Goal: Task Accomplishment & Management: Manage account settings

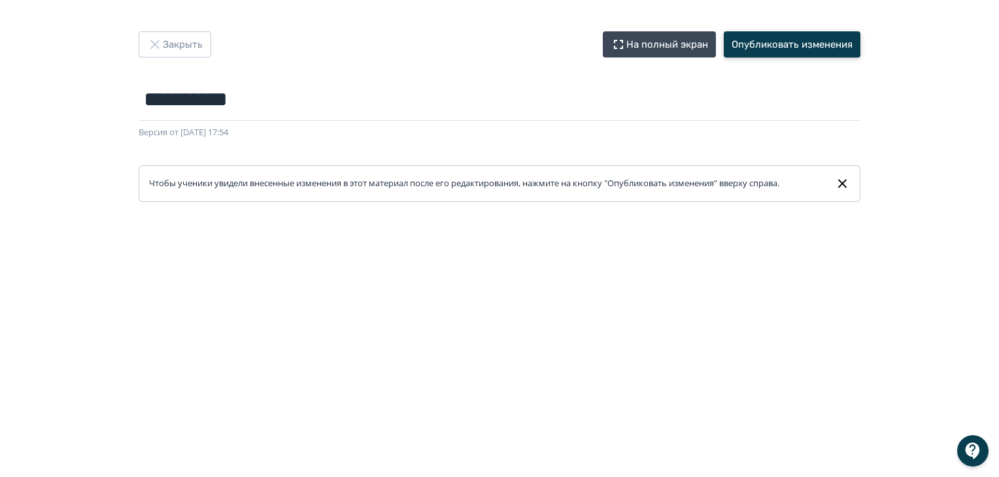
click at [787, 50] on button "Опубликовать изменения" at bounding box center [792, 44] width 137 height 26
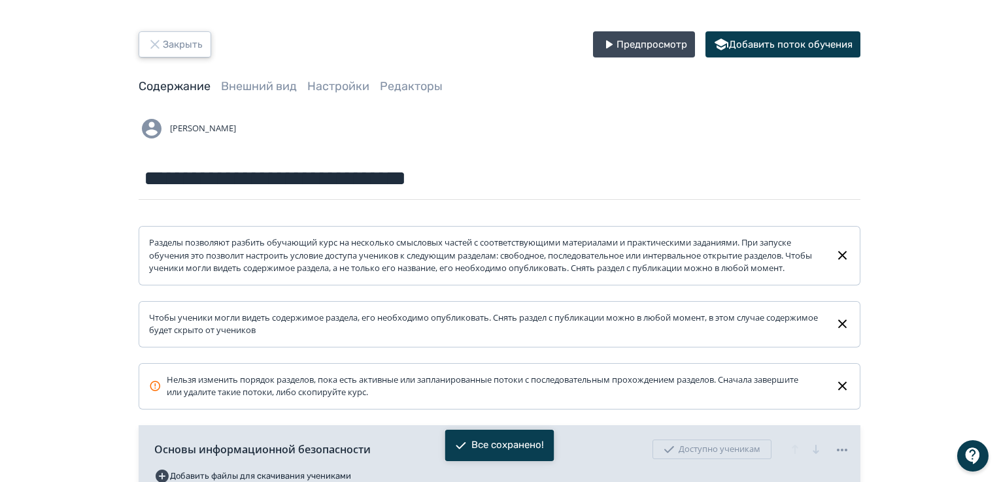
click at [165, 41] on button "Закрыть" at bounding box center [175, 44] width 73 height 26
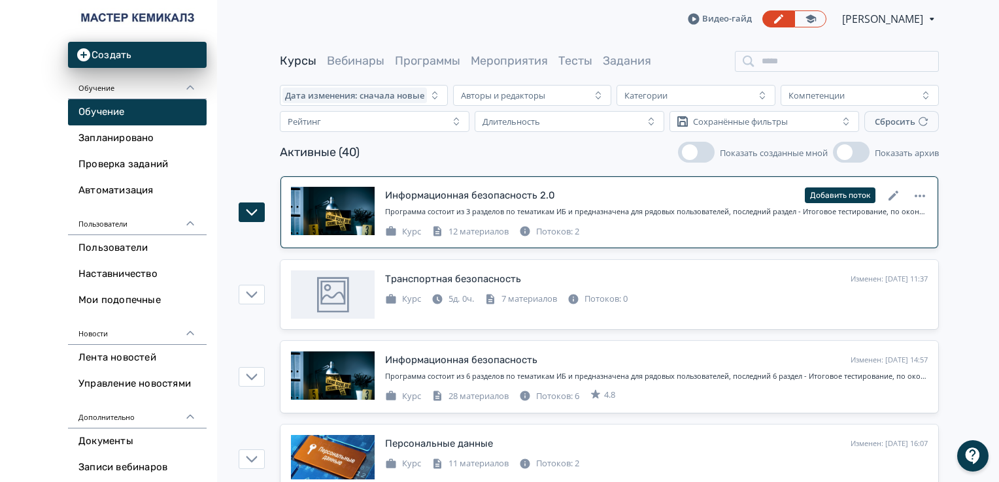
click at [573, 234] on div "Потоков: 2" at bounding box center [549, 232] width 60 height 13
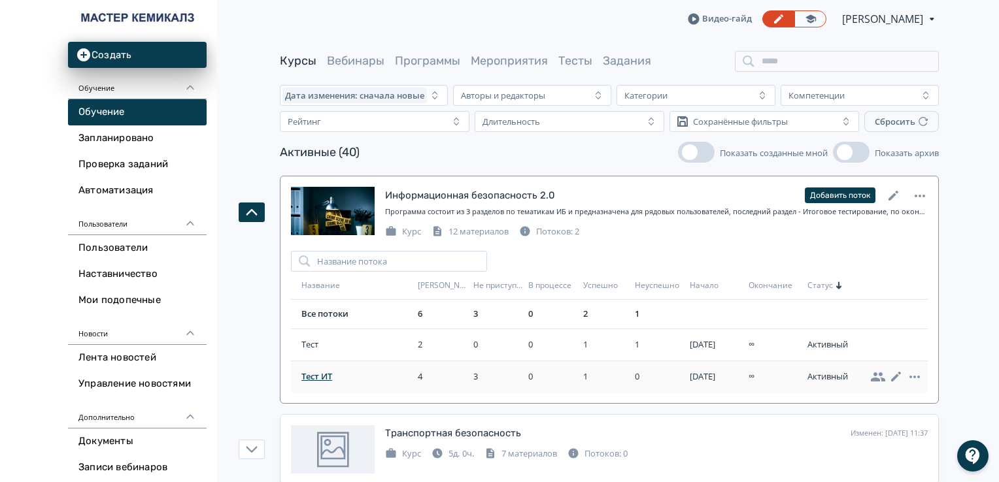
click at [324, 373] on span "Тест ИТ" at bounding box center [356, 377] width 111 height 13
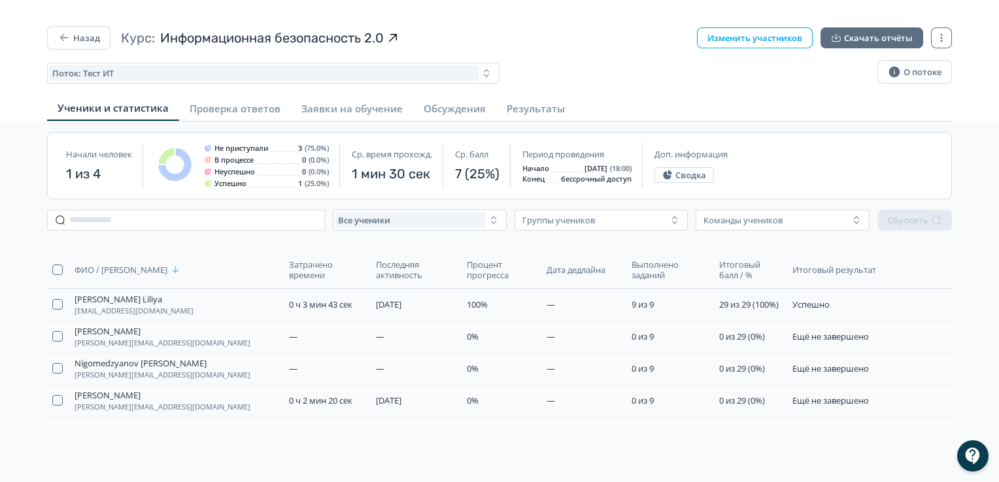
click at [724, 33] on button "Изменить участников" at bounding box center [755, 37] width 116 height 21
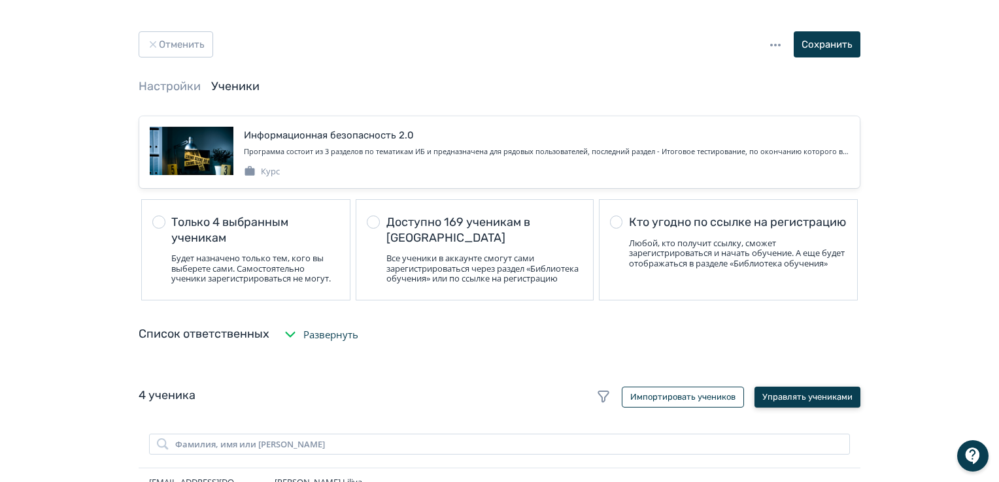
click at [773, 403] on button "Управлять учениками" at bounding box center [807, 397] width 106 height 21
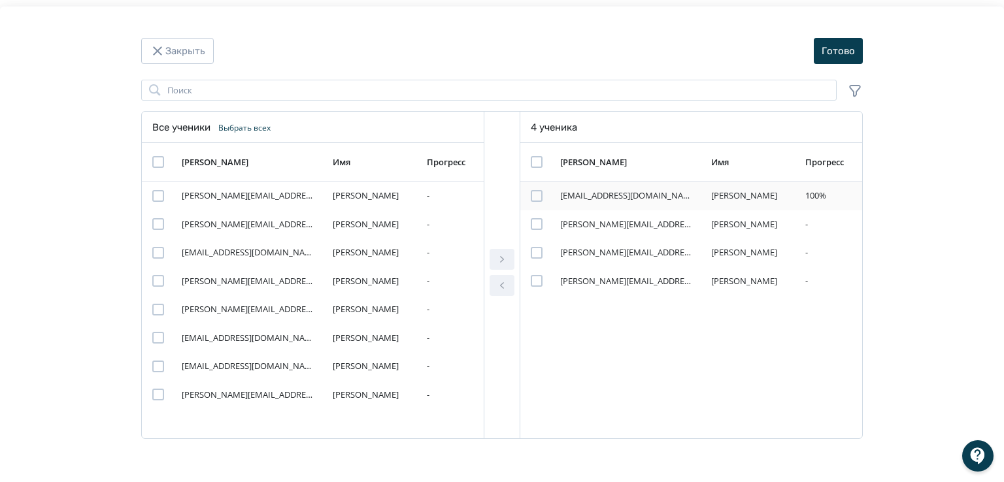
click at [578, 196] on div "[EMAIL_ADDRESS][DOMAIN_NAME]" at bounding box center [626, 196] width 133 height 13
click at [535, 193] on div "Modal" at bounding box center [537, 196] width 12 height 12
click at [180, 53] on button "Закрыть" at bounding box center [177, 51] width 73 height 26
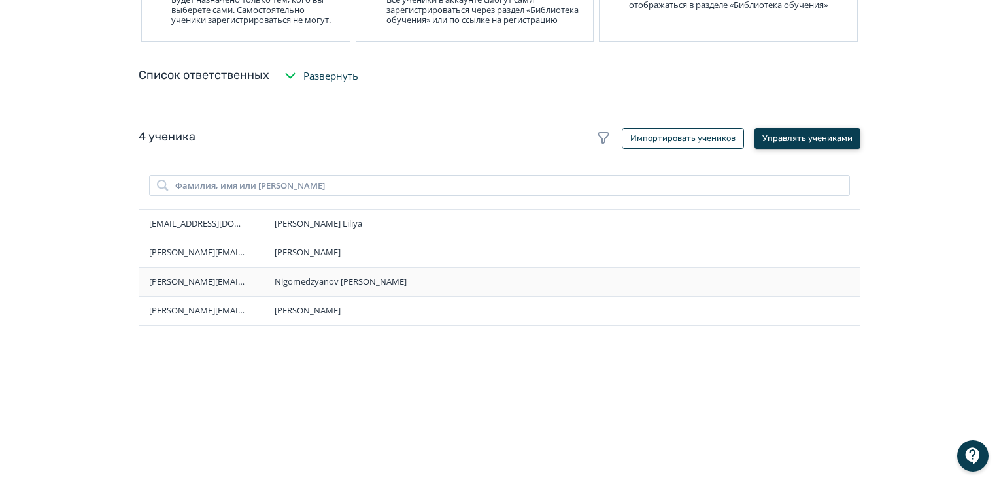
scroll to position [260, 0]
click at [157, 229] on span "[EMAIL_ADDRESS][DOMAIN_NAME]" at bounding box center [198, 222] width 98 height 13
click at [777, 146] on button "Управлять учениками" at bounding box center [807, 137] width 106 height 21
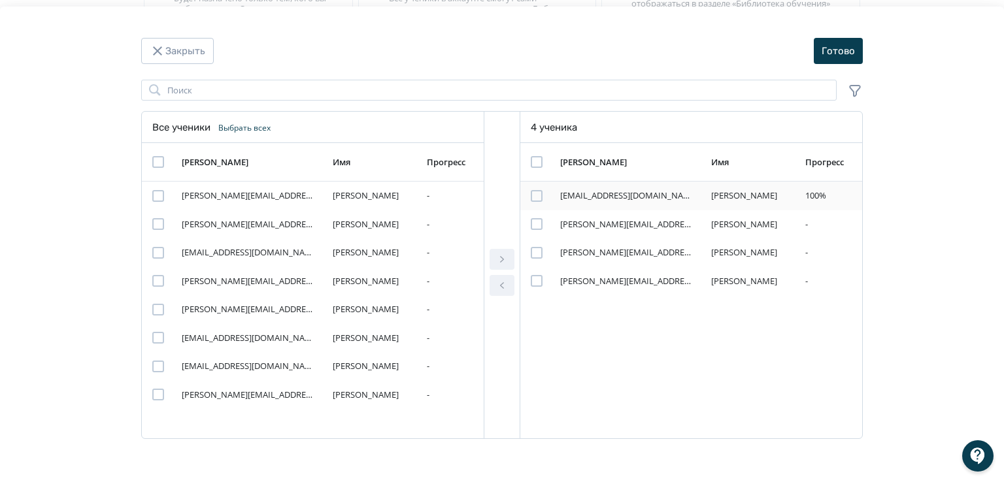
click at [536, 198] on div "Modal" at bounding box center [537, 196] width 12 height 12
click at [503, 288] on icon "Modal" at bounding box center [502, 285] width 4 height 7
click at [826, 53] on button "Готово" at bounding box center [838, 51] width 49 height 26
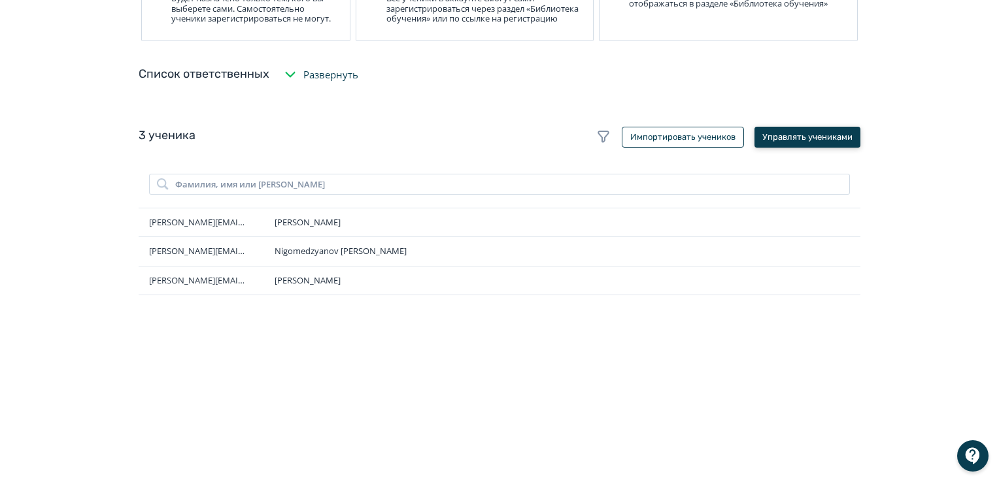
click at [790, 144] on button "Управлять учениками" at bounding box center [807, 137] width 106 height 21
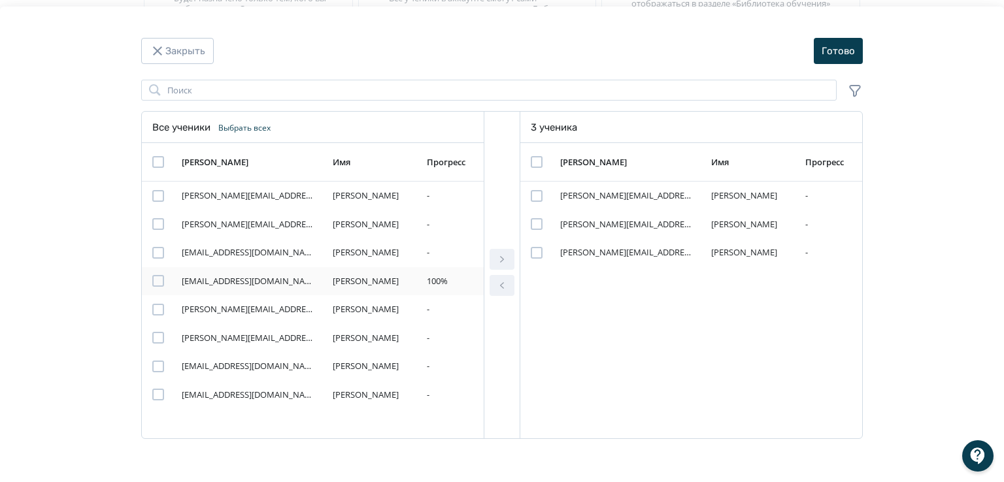
click at [162, 284] on div "Modal" at bounding box center [158, 281] width 12 height 12
click at [503, 261] on icon "Modal" at bounding box center [502, 260] width 16 height 16
click at [852, 52] on button "Готово" at bounding box center [838, 51] width 49 height 26
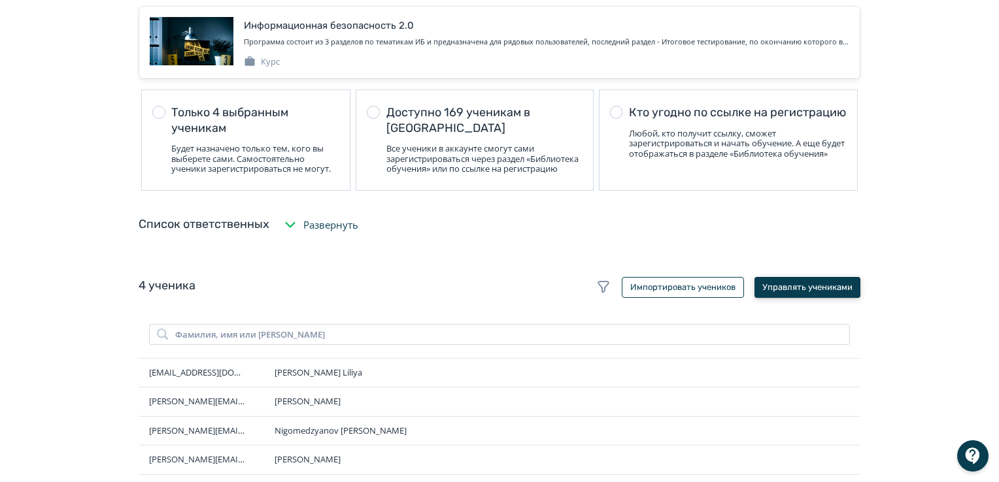
scroll to position [0, 0]
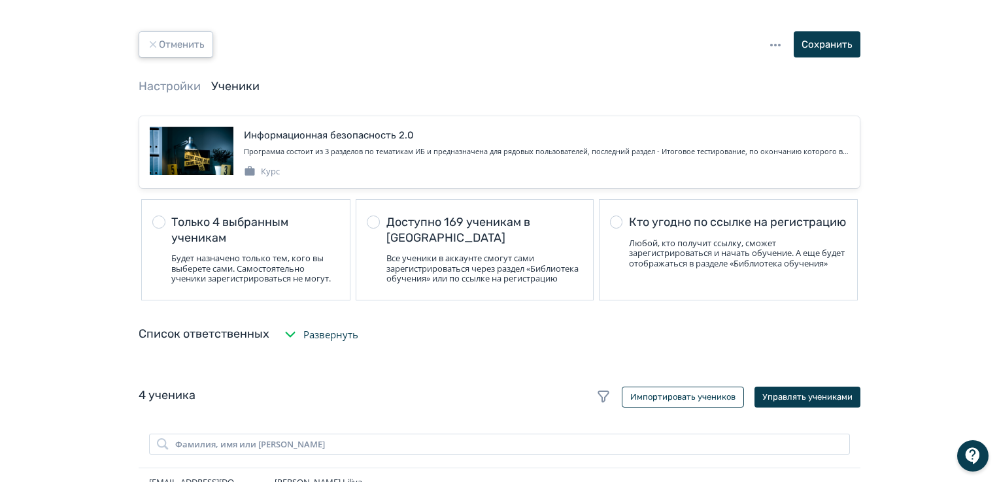
click at [151, 37] on button "Отменить" at bounding box center [176, 44] width 75 height 26
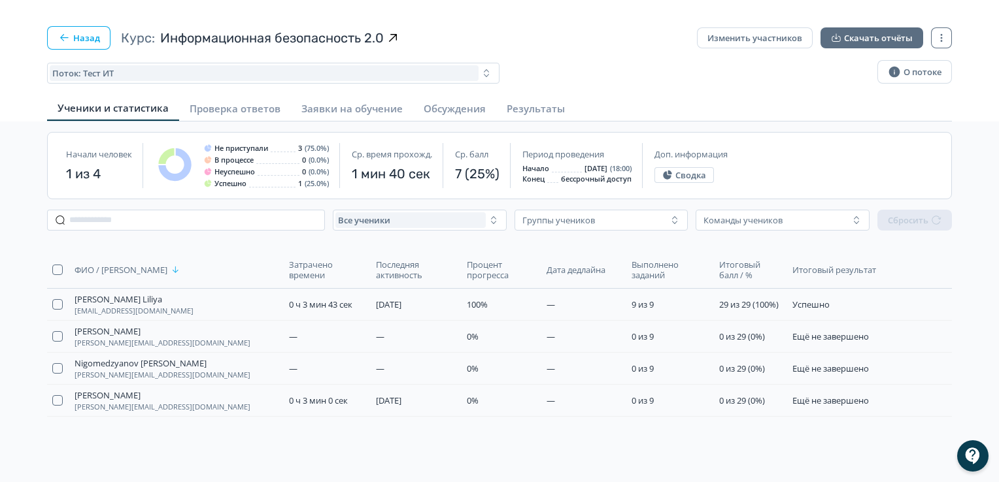
click at [87, 35] on button "Назад" at bounding box center [78, 38] width 63 height 24
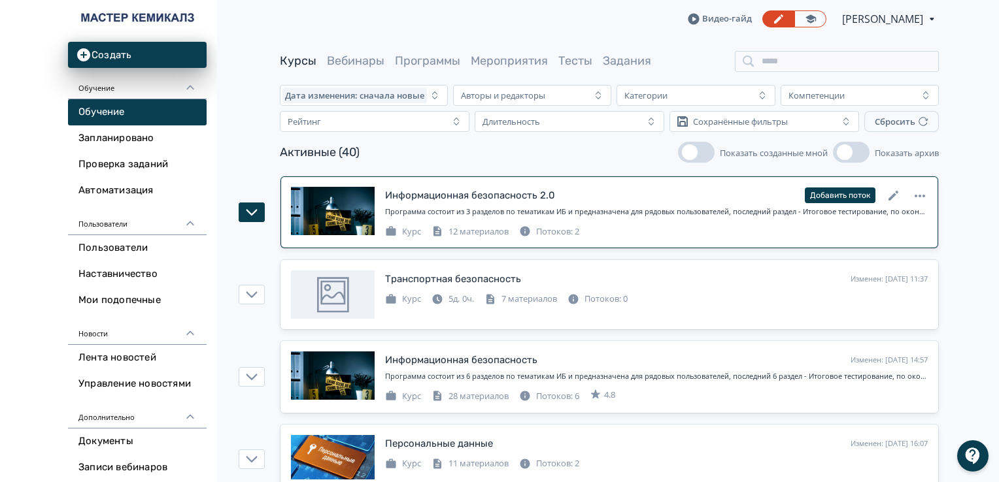
click at [573, 233] on div "Потоков: 2" at bounding box center [549, 232] width 60 height 13
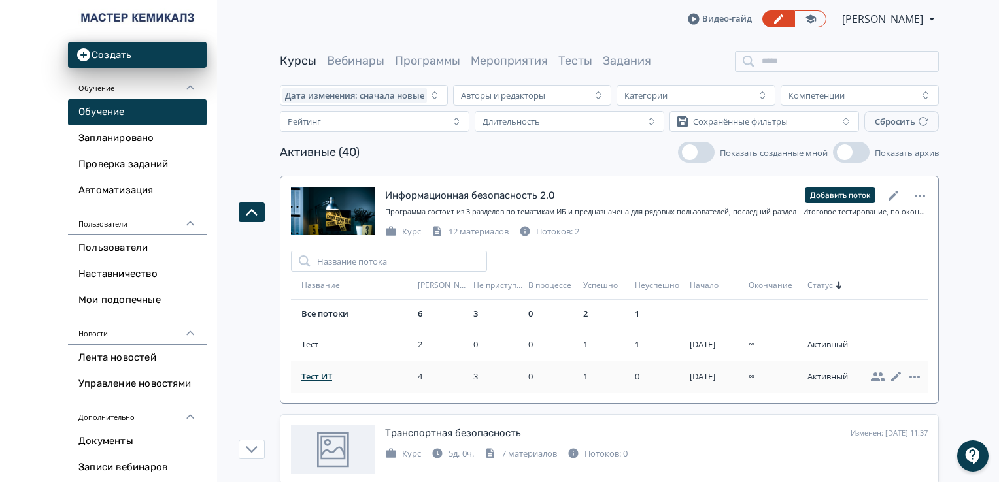
click at [324, 371] on span "Тест ИТ" at bounding box center [356, 377] width 111 height 13
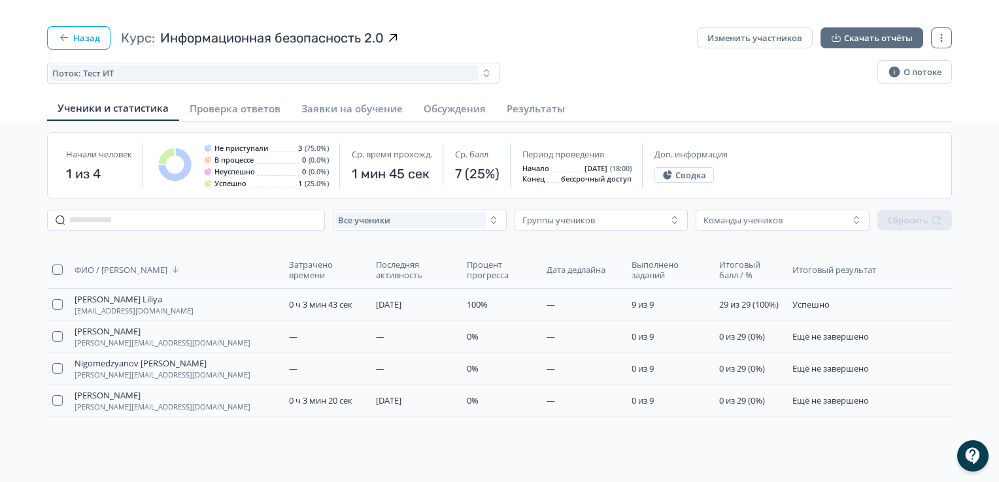
click at [76, 34] on button "Назад" at bounding box center [78, 38] width 63 height 24
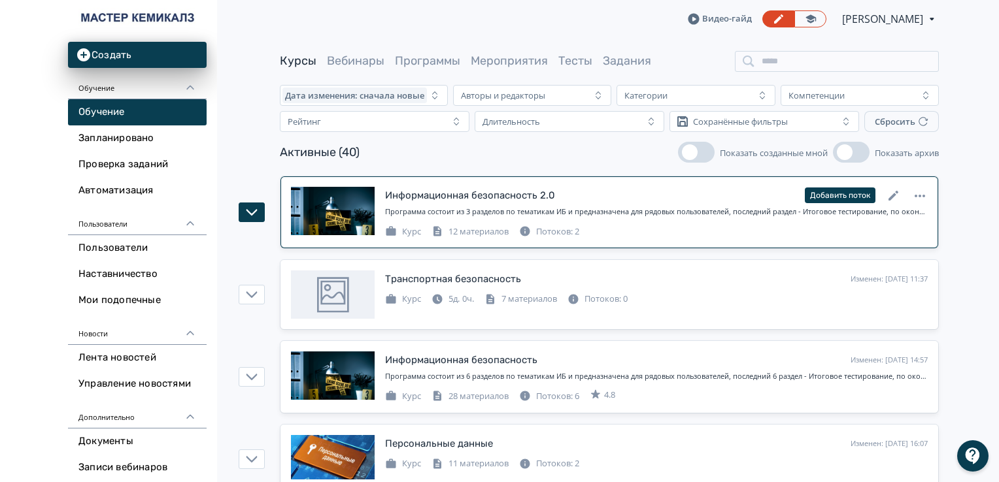
click at [555, 228] on div "Потоков: 2" at bounding box center [549, 232] width 60 height 13
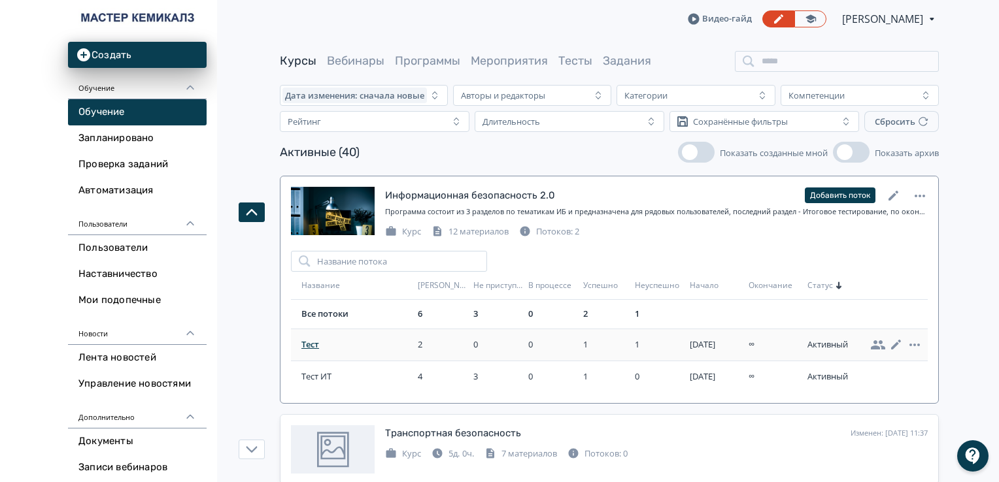
click at [303, 339] on span "Тест" at bounding box center [356, 345] width 111 height 13
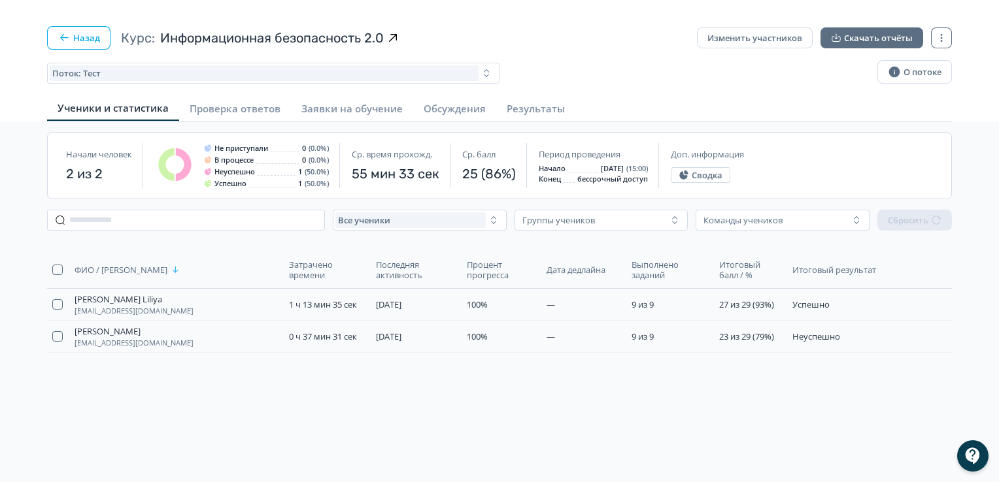
click at [65, 37] on icon "button" at bounding box center [64, 37] width 8 height 7
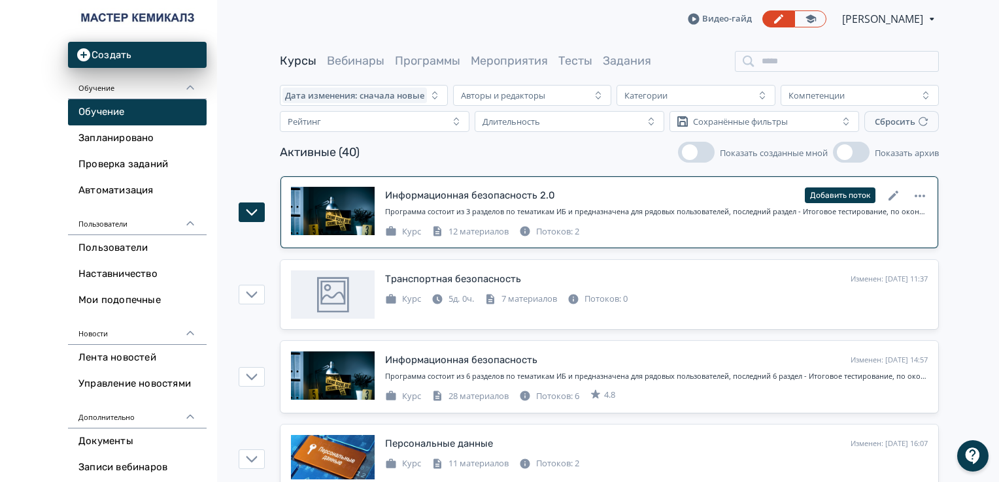
click at [550, 230] on div "Потоков: 2" at bounding box center [549, 232] width 60 height 13
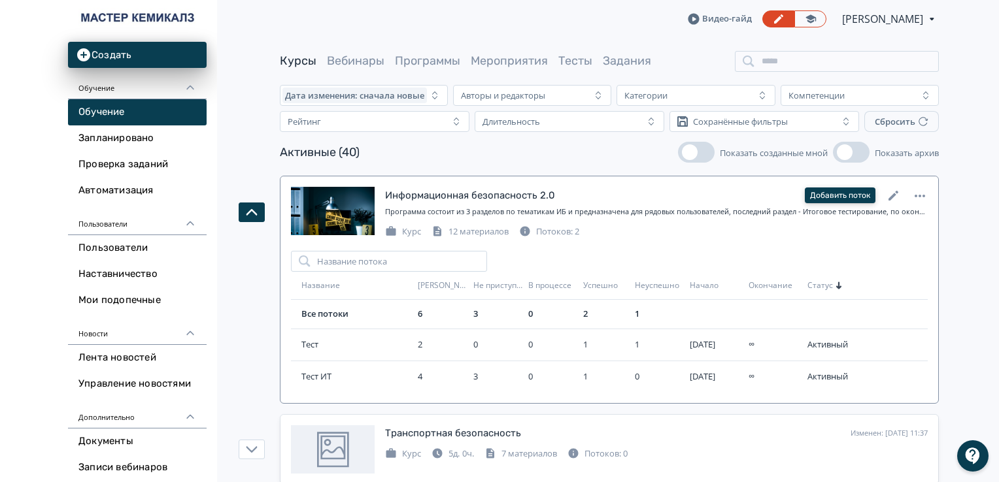
click at [863, 193] on button "Добавить поток" at bounding box center [840, 196] width 71 height 16
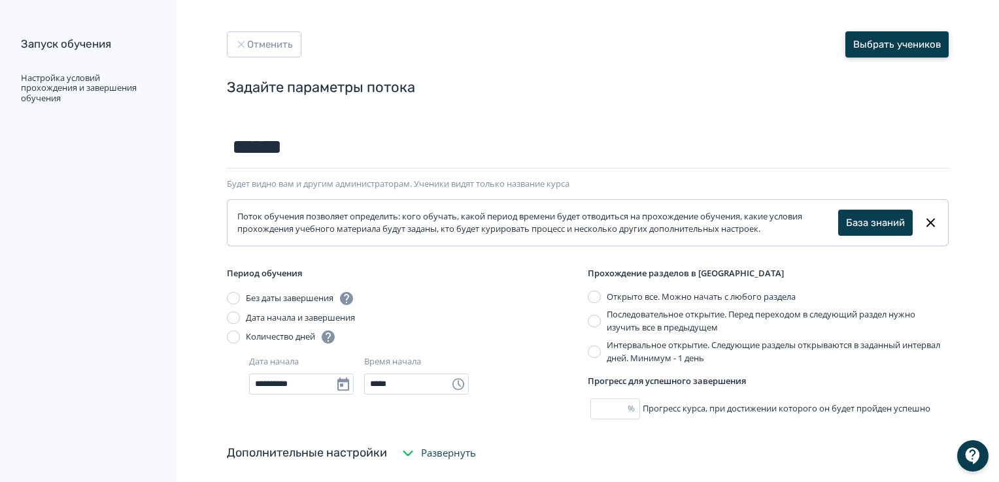
type input "******"
click at [866, 40] on button "Выбрать учеников" at bounding box center [896, 44] width 103 height 26
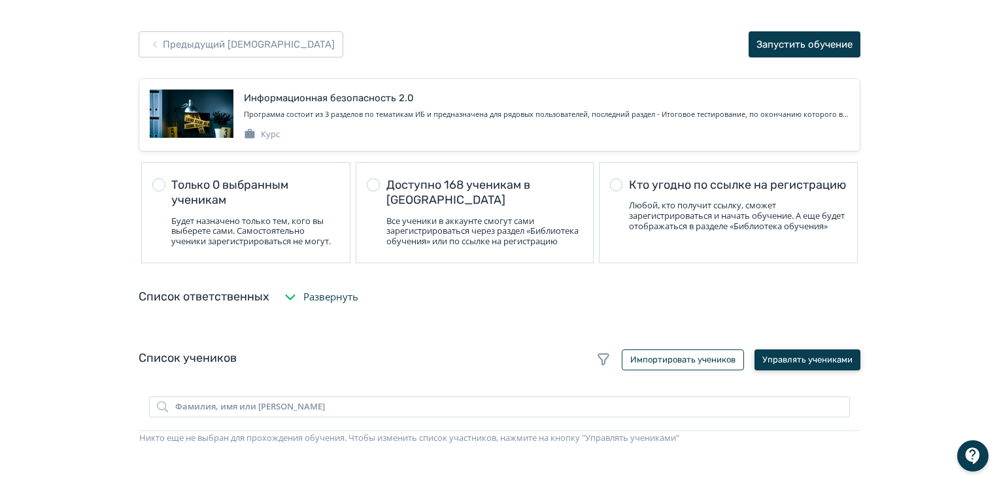
click at [809, 371] on button "Управлять учениками" at bounding box center [807, 360] width 106 height 21
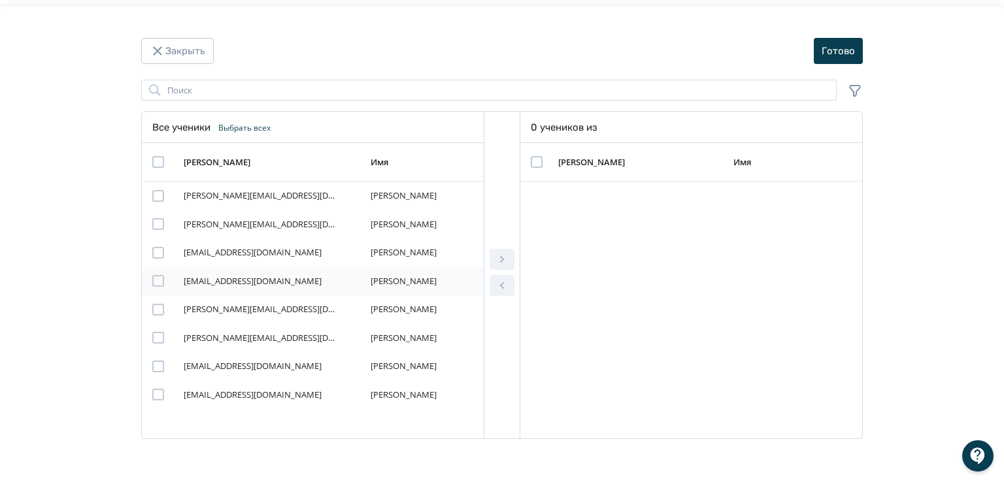
click at [160, 282] on div "Modal" at bounding box center [158, 281] width 12 height 12
click at [499, 262] on icon "Modal" at bounding box center [502, 260] width 16 height 16
click at [856, 48] on button "Готово" at bounding box center [838, 51] width 49 height 26
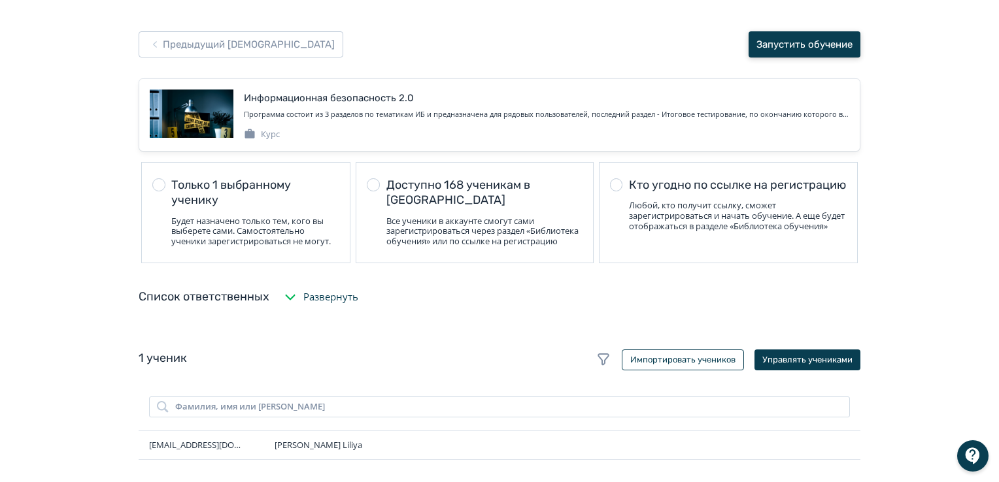
click at [778, 46] on button "Запустить обучение" at bounding box center [805, 44] width 112 height 26
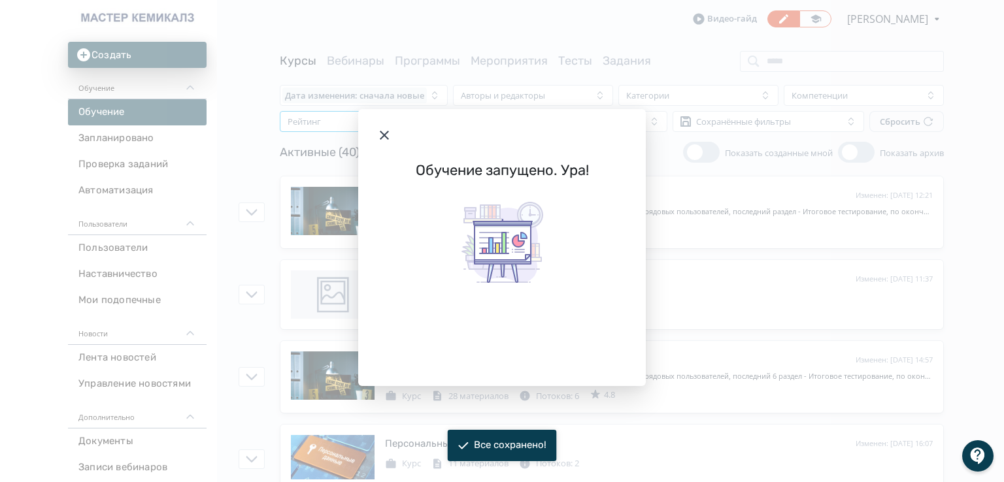
drag, startPoint x: 382, startPoint y: 132, endPoint x: 392, endPoint y: 126, distance: 11.4
click at [382, 132] on icon "Modal" at bounding box center [384, 135] width 9 height 9
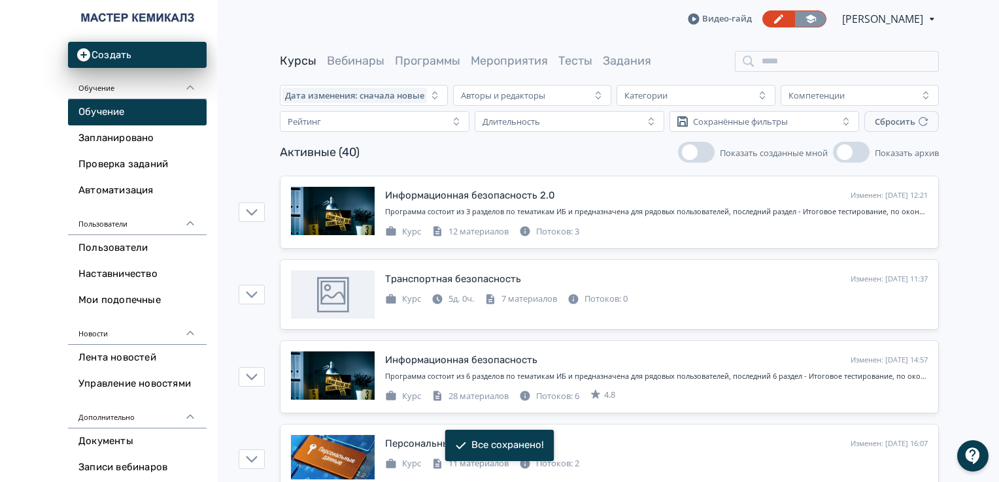
click at [805, 18] on icon at bounding box center [811, 19] width 12 height 12
